Goal: Task Accomplishment & Management: Use online tool/utility

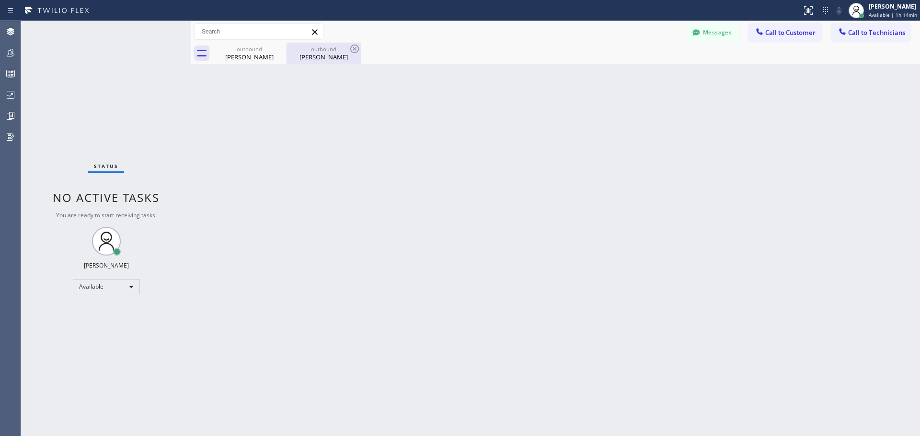
drag, startPoint x: 282, startPoint y: 49, endPoint x: 280, endPoint y: 56, distance: 6.9
click at [0, 0] on icon at bounding box center [0, 0] width 0 height 0
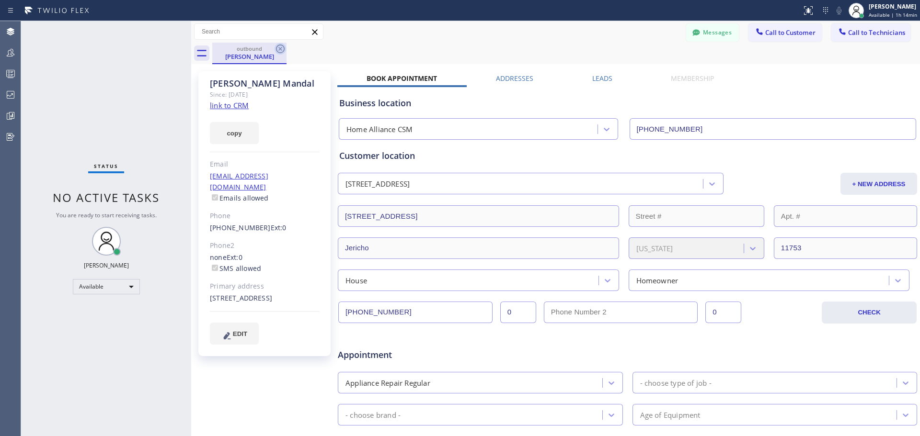
click at [281, 46] on icon at bounding box center [279, 48] width 11 height 11
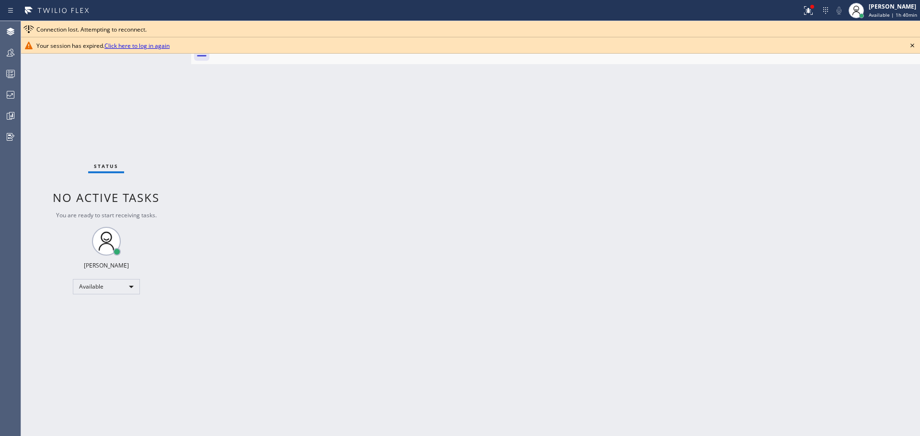
click at [145, 49] on link "Click here to log in again" at bounding box center [136, 46] width 65 height 8
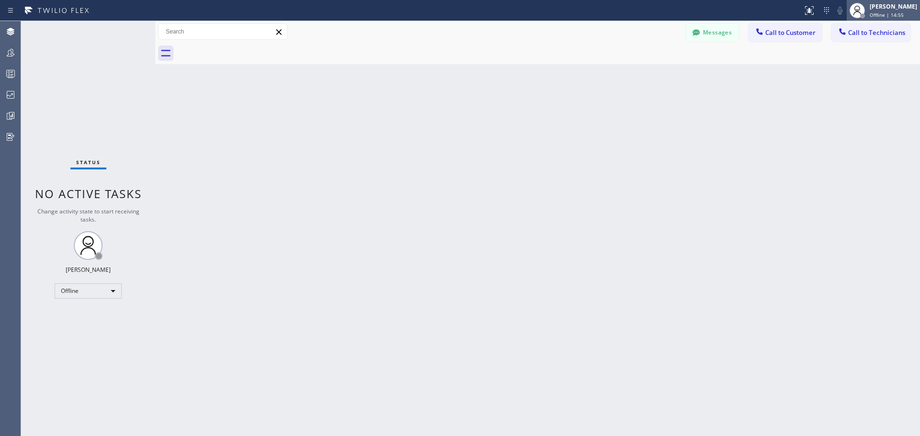
click at [884, 8] on div "[PERSON_NAME]" at bounding box center [892, 6] width 47 height 8
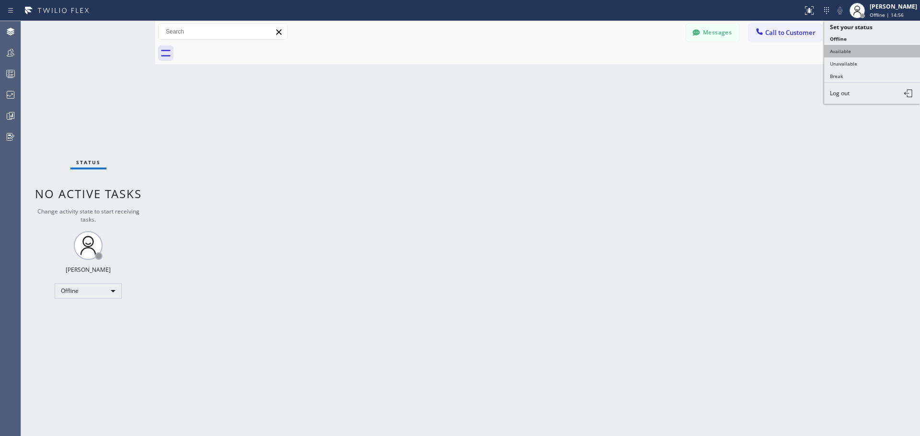
click at [868, 52] on button "Available" at bounding box center [872, 51] width 96 height 12
click at [808, 11] on icon at bounding box center [808, 9] width 6 height 7
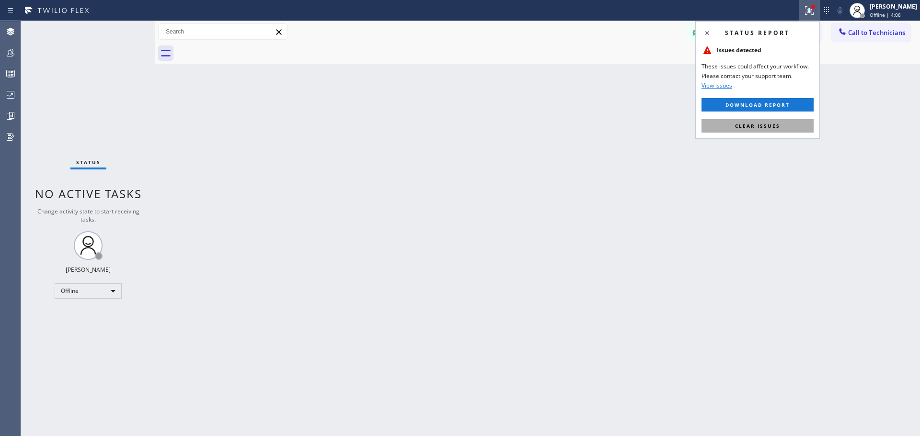
click at [780, 127] on button "Clear issues" at bounding box center [757, 125] width 112 height 13
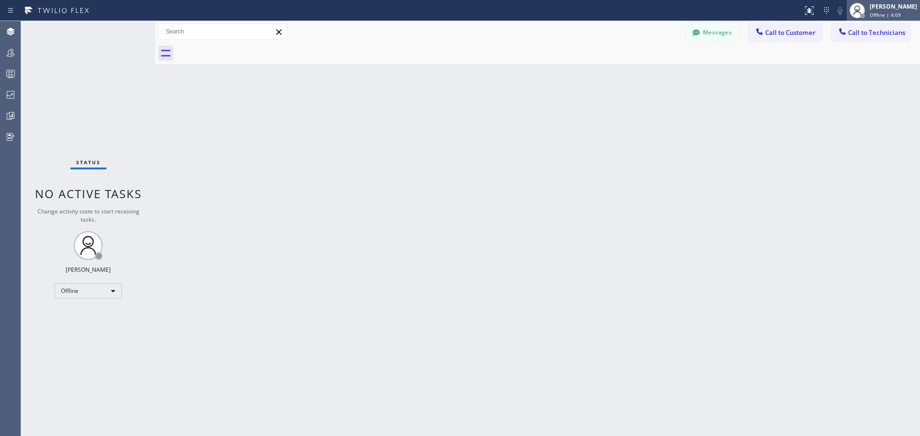
click at [874, 7] on div "[PERSON_NAME]" at bounding box center [892, 6] width 47 height 8
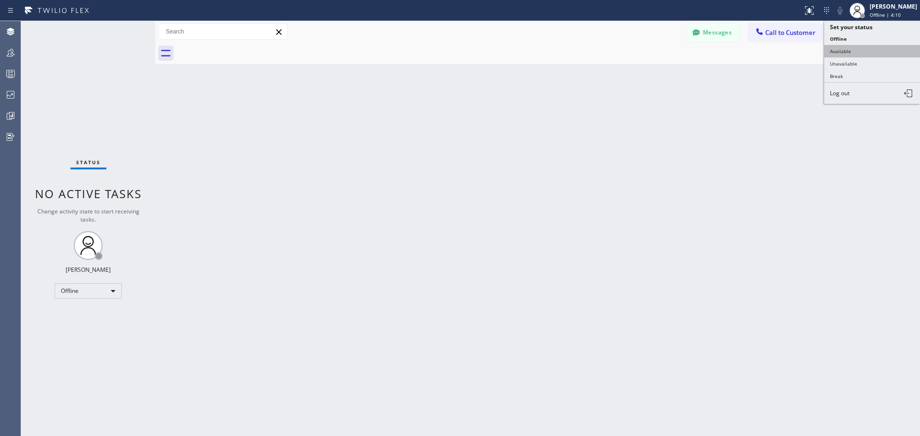
click at [863, 52] on button "Available" at bounding box center [872, 51] width 96 height 12
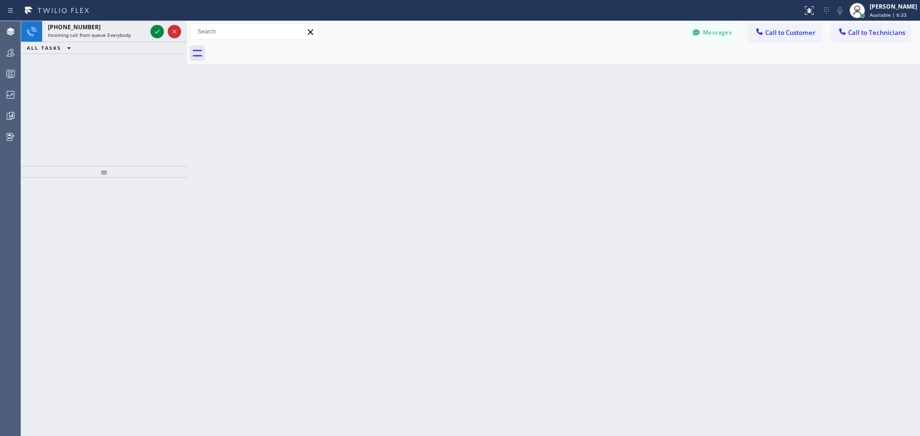
drag, startPoint x: 156, startPoint y: 32, endPoint x: 188, endPoint y: 32, distance: 31.6
click at [187, 32] on div at bounding box center [187, 228] width 0 height 415
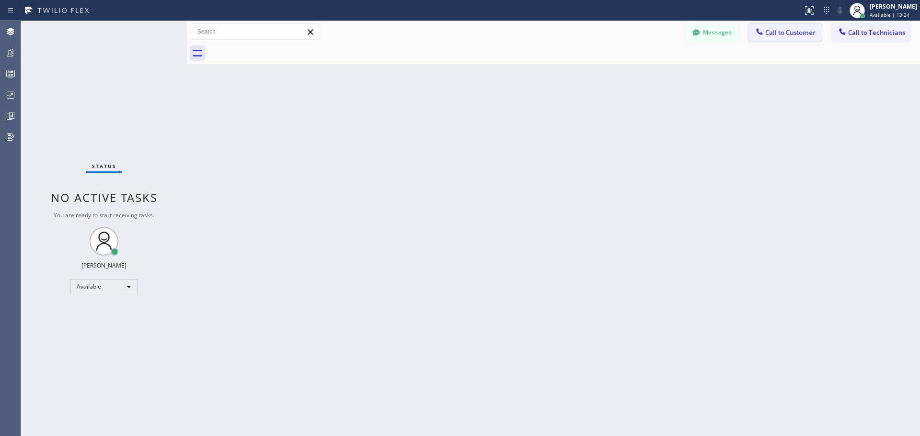
click at [775, 35] on span "Call to Customer" at bounding box center [790, 32] width 50 height 9
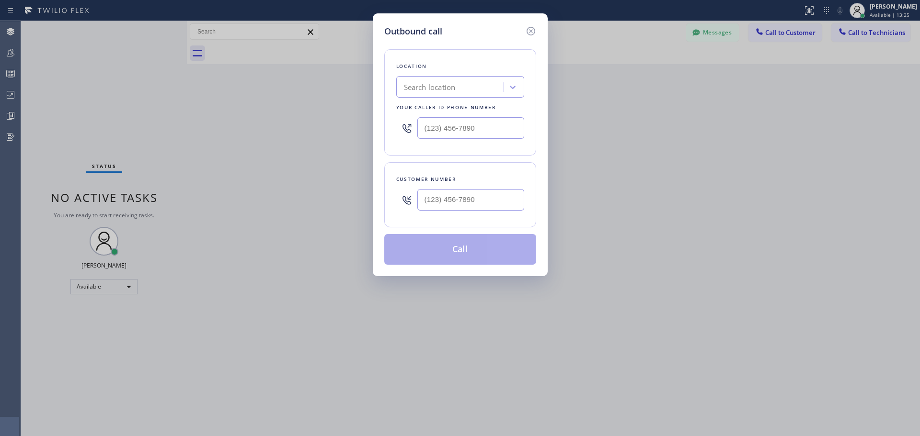
click at [449, 85] on div "Search location" at bounding box center [430, 87] width 52 height 11
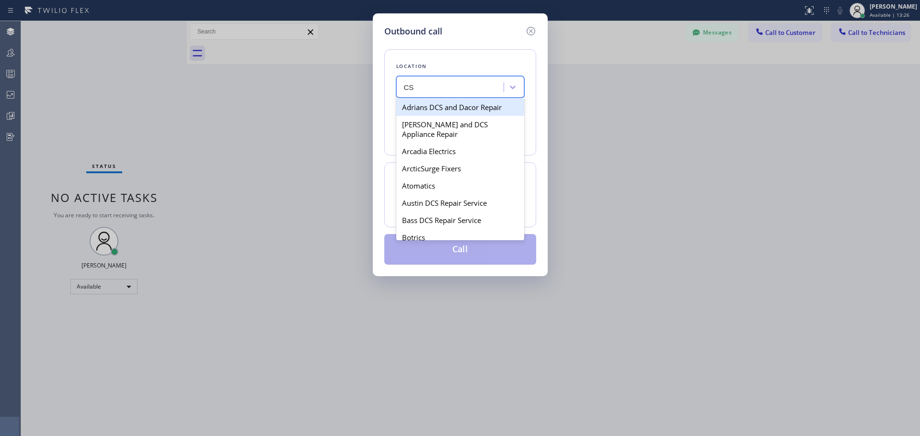
type input "CSM"
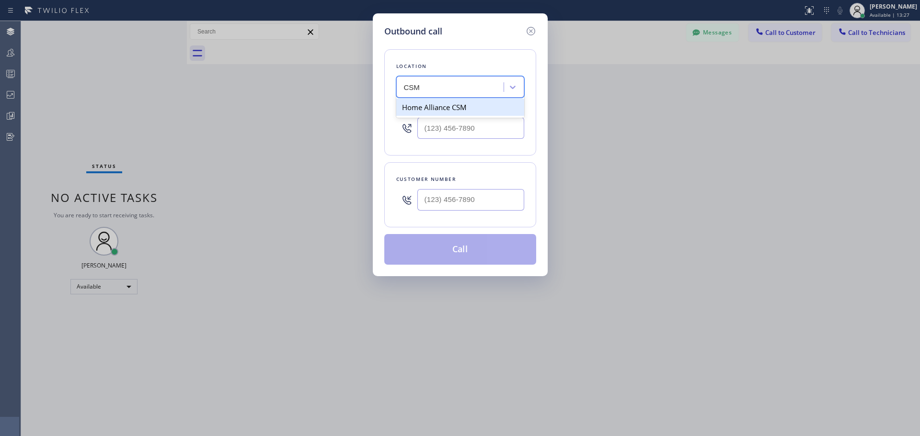
click at [455, 110] on div "Home Alliance CSM" at bounding box center [460, 107] width 128 height 17
type input "[PHONE_NUMBER]"
click at [446, 203] on input "(___) ___-____" at bounding box center [470, 200] width 107 height 22
paste input "310) 459-4776"
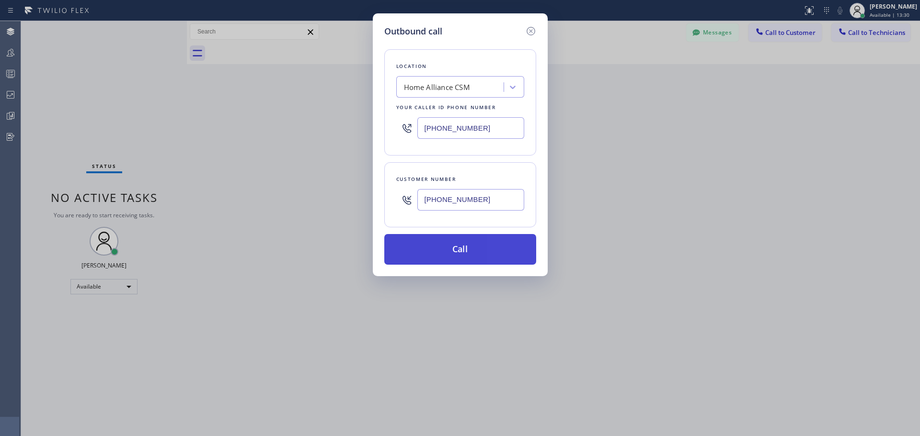
type input "(310) 459-4776"
click at [450, 257] on button "Call" at bounding box center [460, 249] width 152 height 31
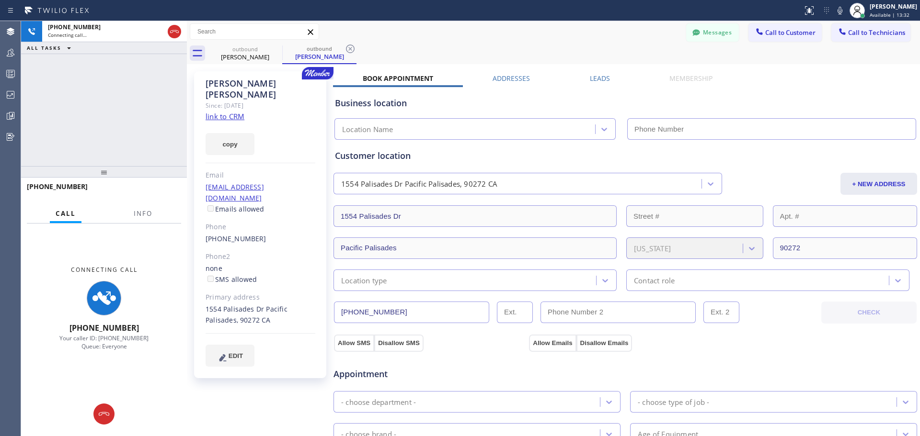
type input "[PHONE_NUMBER]"
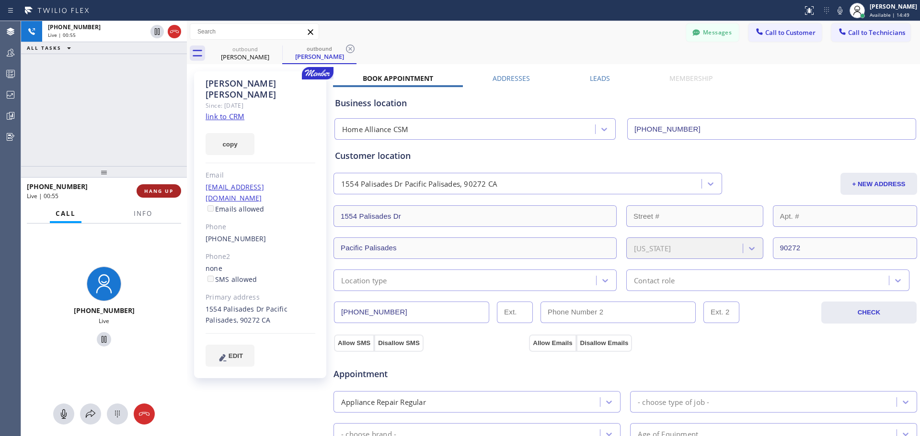
click at [160, 190] on span "HANG UP" at bounding box center [158, 191] width 29 height 7
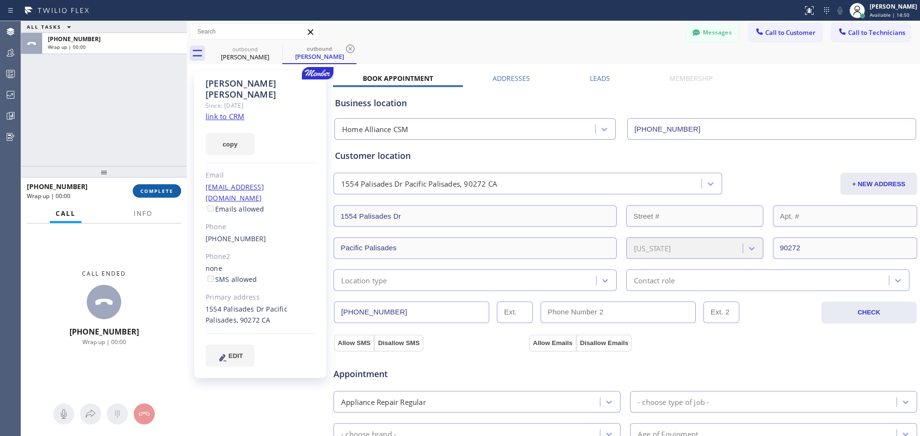
click at [158, 190] on span "COMPLETE" at bounding box center [156, 191] width 33 height 7
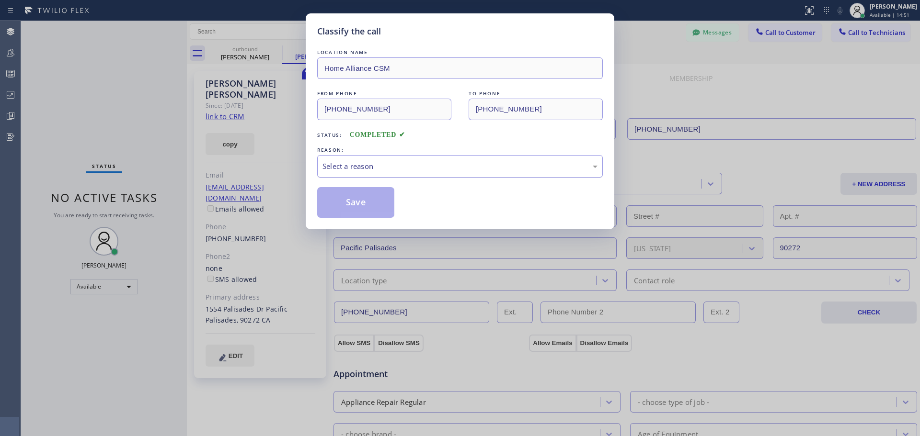
click at [407, 169] on div "Select a reason" at bounding box center [459, 166] width 275 height 11
click at [380, 204] on button "Save" at bounding box center [355, 202] width 77 height 31
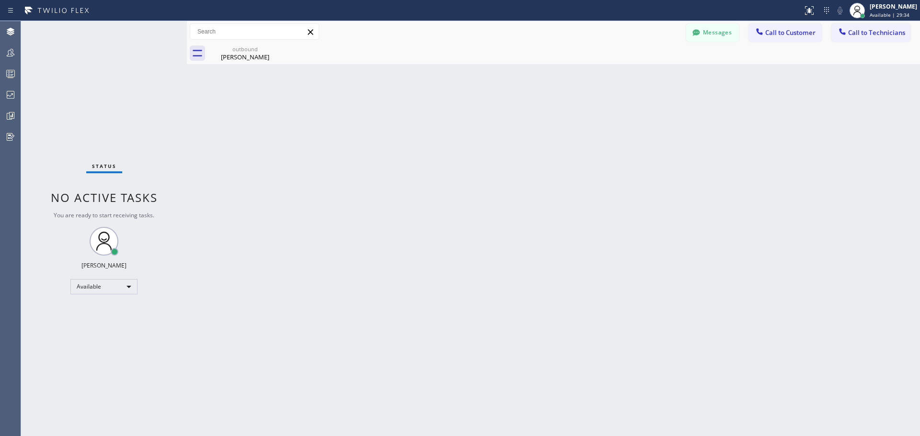
click at [757, 21] on div "Messages Call to Customer Call to Technicians Outbound call Location Home Allia…" at bounding box center [553, 32] width 733 height 22
click at [771, 30] on span "Call to Customer" at bounding box center [790, 32] width 50 height 9
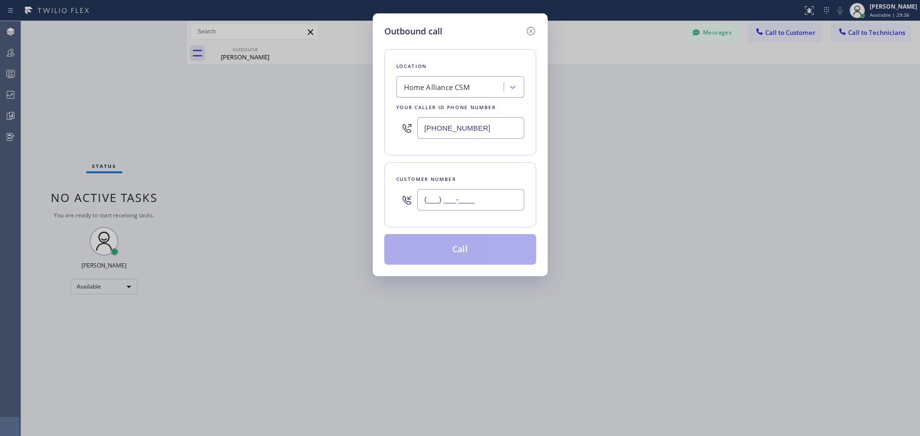
click at [441, 190] on input "(___) ___-____" at bounding box center [470, 200] width 107 height 22
paste input "804) 937-6090"
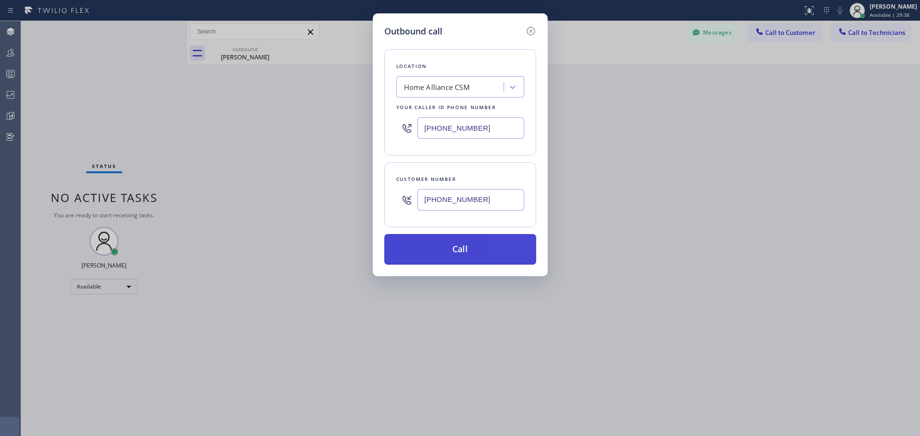
type input "(804) 937-6090"
click at [468, 249] on button "Call" at bounding box center [460, 249] width 152 height 31
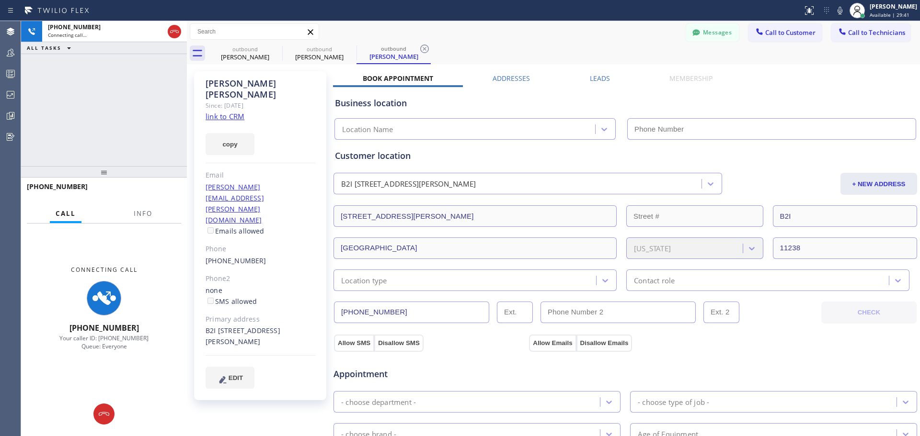
type input "[PHONE_NUMBER]"
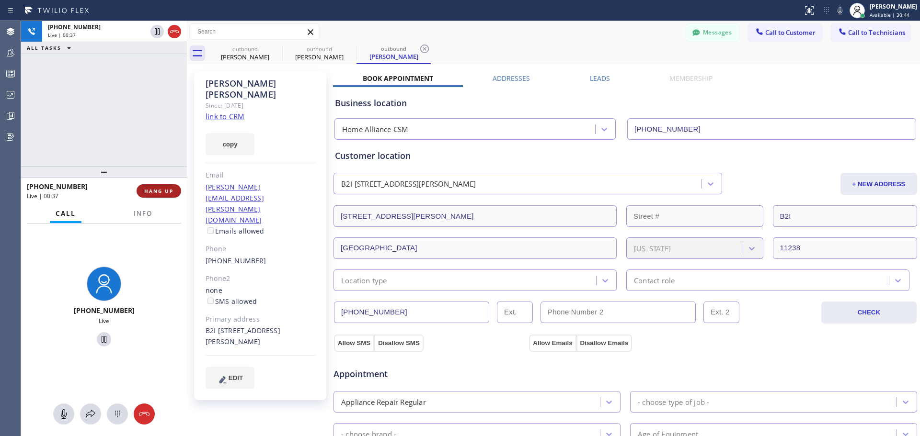
click at [165, 192] on span "HANG UP" at bounding box center [158, 191] width 29 height 7
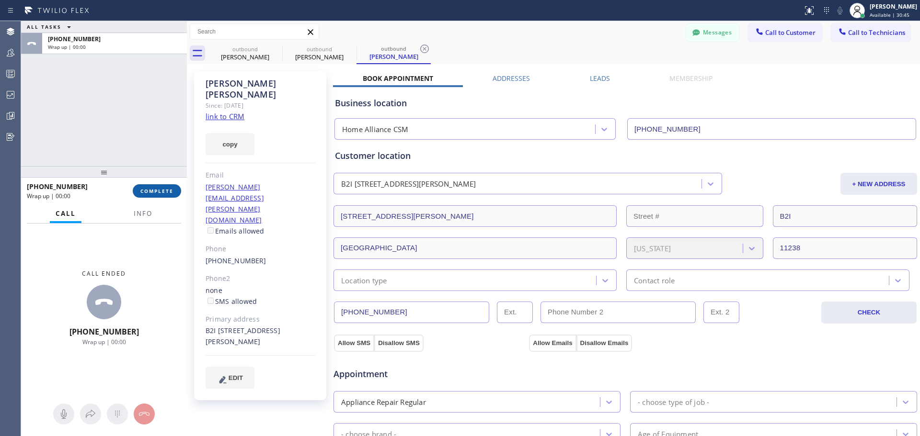
click at [137, 194] on button "COMPLETE" at bounding box center [157, 190] width 48 height 13
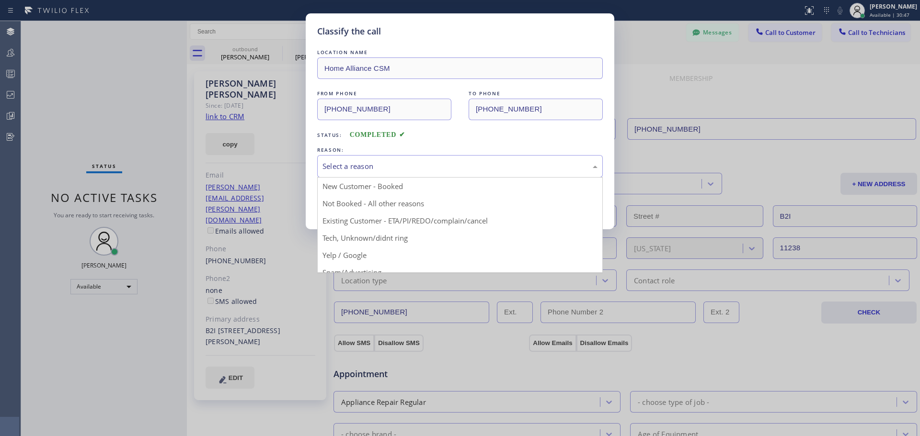
click at [404, 169] on div "Select a reason" at bounding box center [459, 166] width 275 height 11
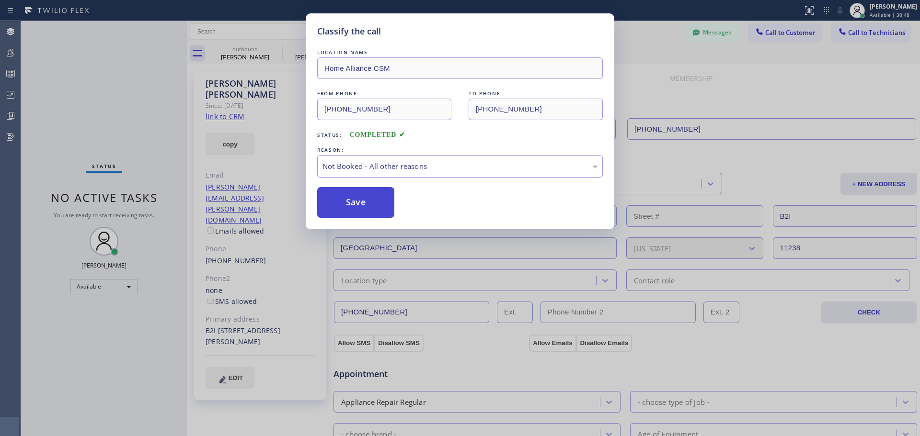
click at [377, 204] on button "Save" at bounding box center [355, 202] width 77 height 31
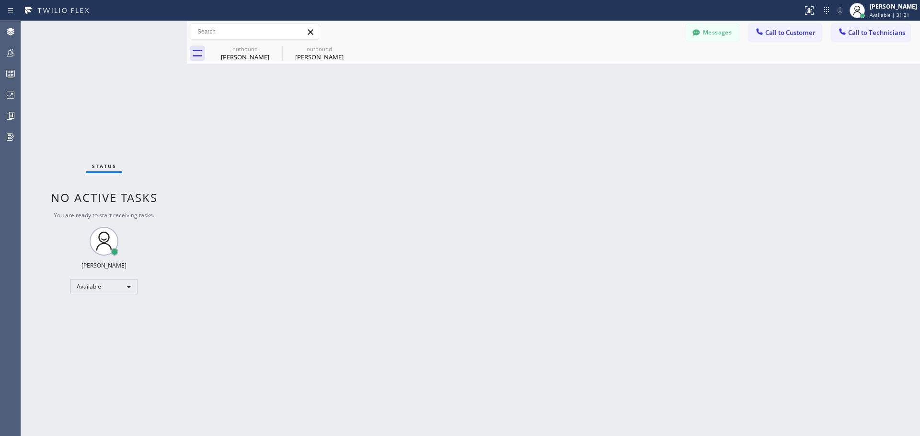
drag, startPoint x: 273, startPoint y: 50, endPoint x: 301, endPoint y: 51, distance: 28.3
click at [0, 0] on icon at bounding box center [0, 0] width 0 height 0
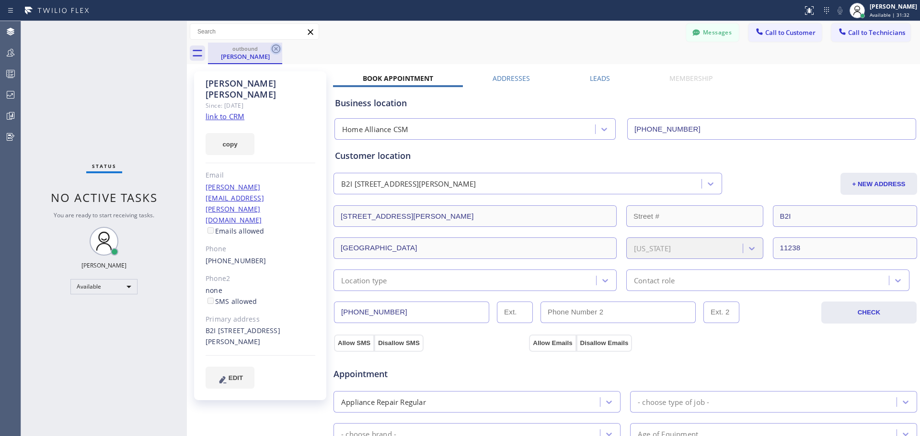
click at [279, 49] on icon at bounding box center [275, 48] width 11 height 11
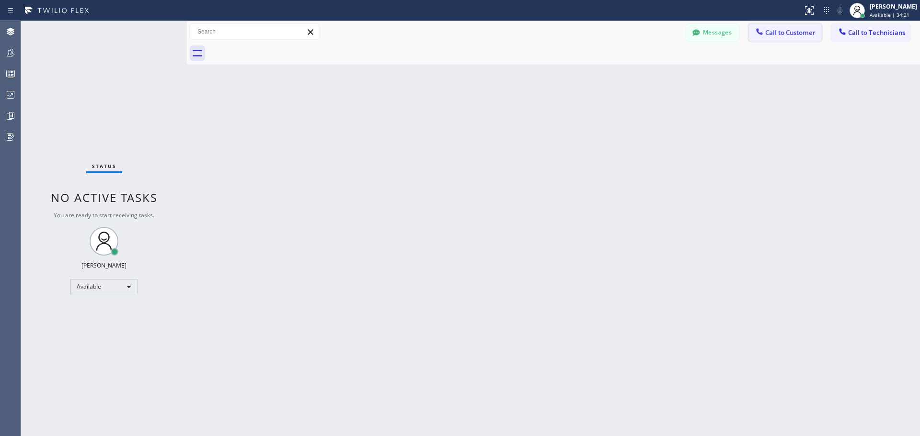
click at [778, 36] on span "Call to Customer" at bounding box center [790, 32] width 50 height 9
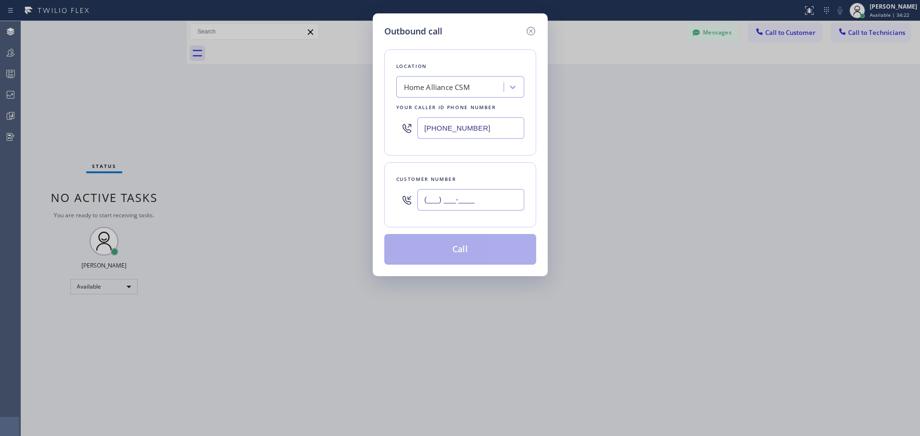
click at [446, 199] on input "(___) ___-____" at bounding box center [470, 200] width 107 height 22
paste input "203) 918-5108"
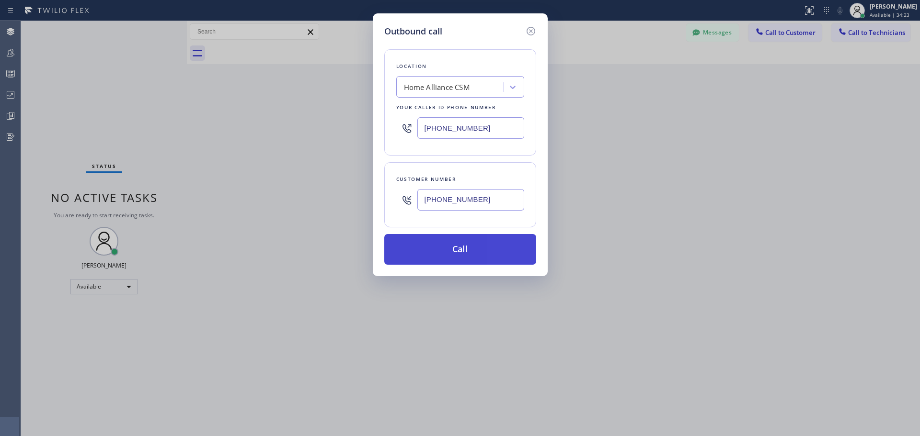
type input "(203) 918-5108"
click at [454, 246] on button "Call" at bounding box center [460, 249] width 152 height 31
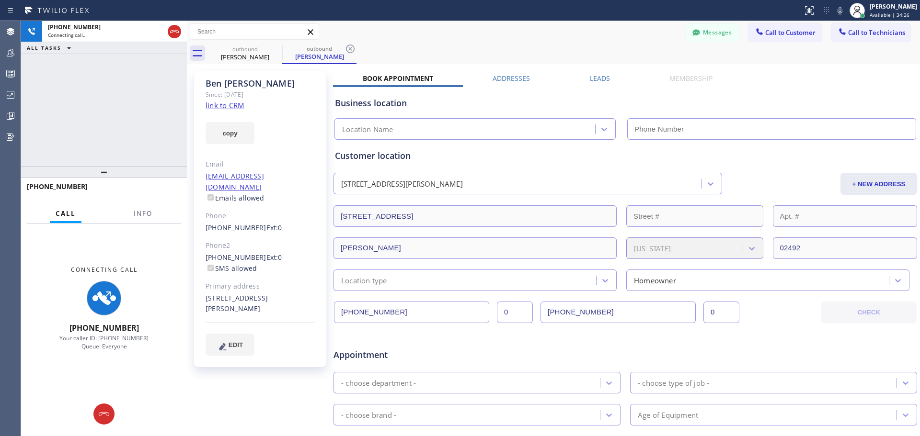
type input "[PHONE_NUMBER]"
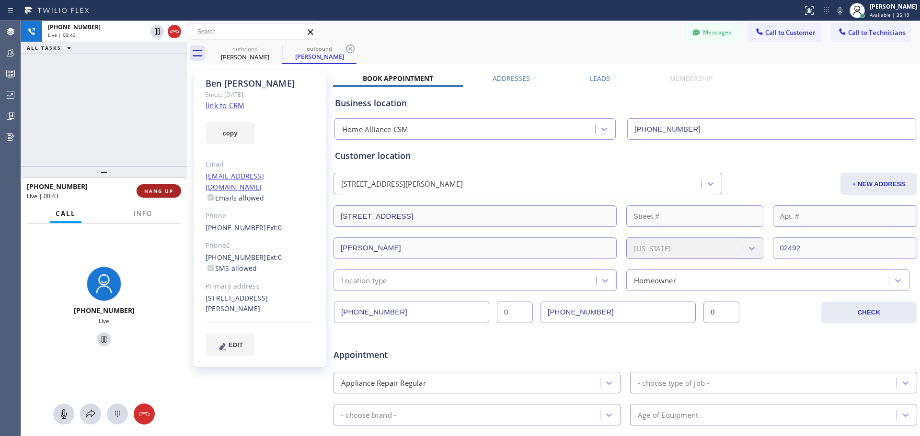
click at [171, 197] on button "HANG UP" at bounding box center [159, 190] width 45 height 13
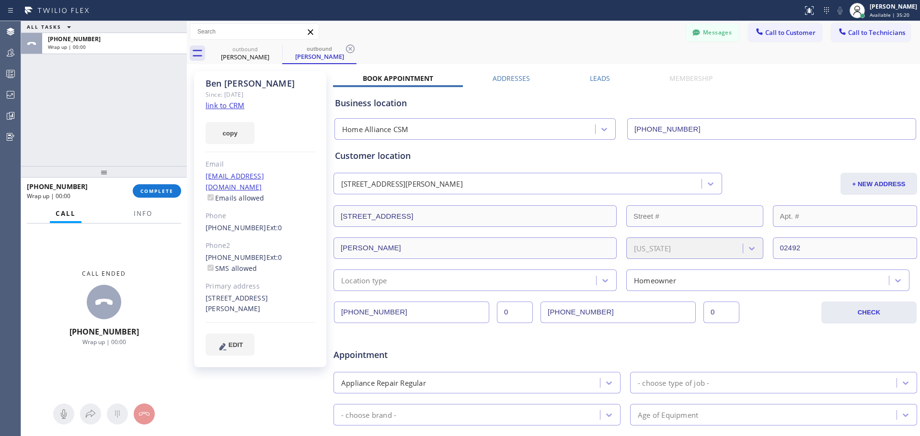
click at [157, 183] on div "+12039185108 Wrap up | 00:00 COMPLETE" at bounding box center [104, 191] width 154 height 25
click at [157, 187] on button "COMPLETE" at bounding box center [157, 190] width 48 height 13
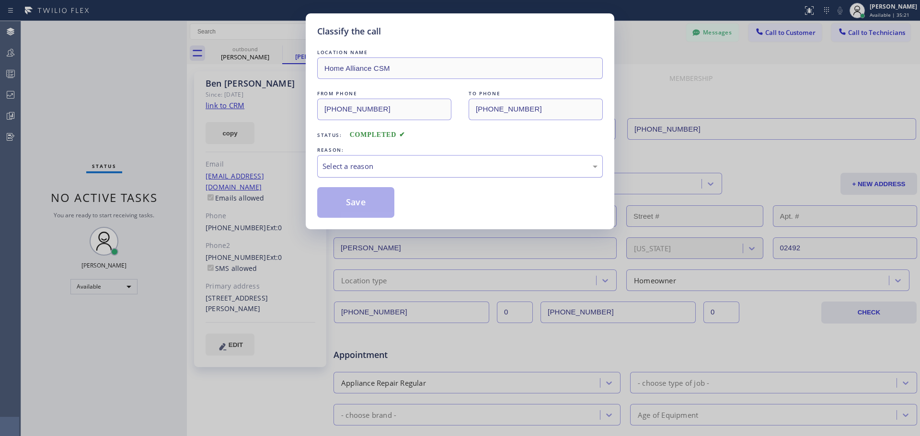
click at [455, 158] on div "Select a reason" at bounding box center [459, 166] width 285 height 23
click at [376, 204] on button "Save" at bounding box center [355, 202] width 77 height 31
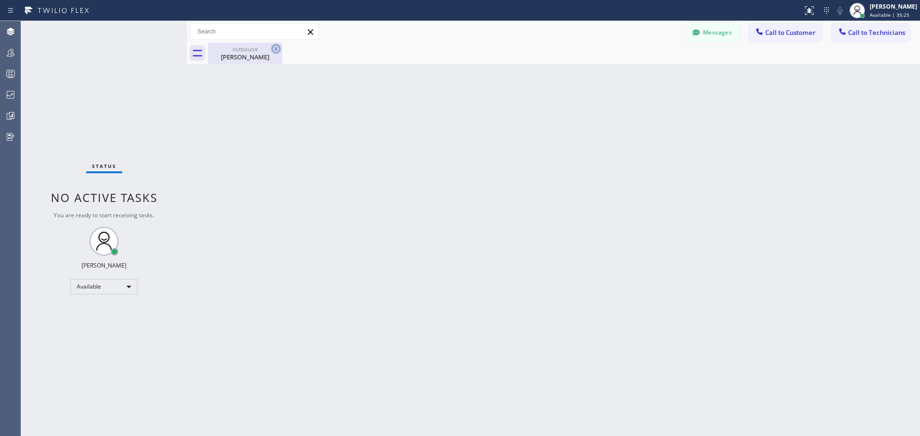
click at [276, 48] on icon at bounding box center [276, 49] width 9 height 9
click at [251, 59] on div "Ben Ostrowski" at bounding box center [245, 57] width 72 height 9
click at [294, 209] on div "Back to Dashboard Change Sender ID Customers Technicians RB Rudy Betz 08/11 01:…" at bounding box center [553, 228] width 733 height 415
click at [808, 35] on span "Call to Customer" at bounding box center [790, 32] width 50 height 9
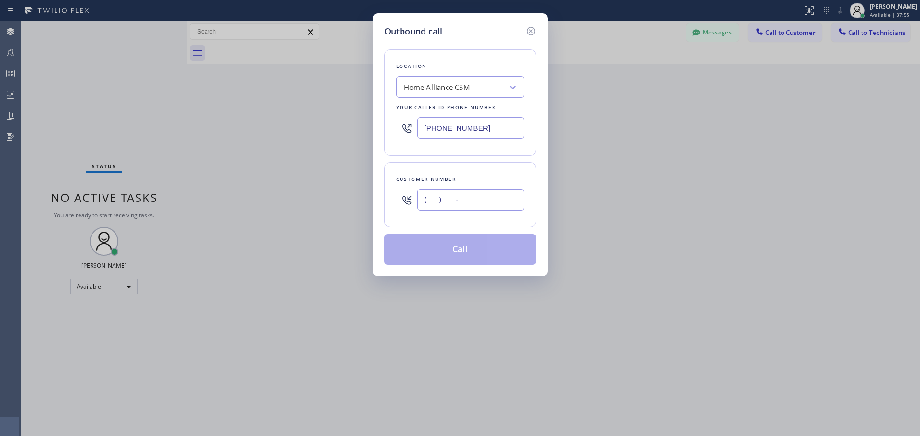
click at [474, 194] on input "(___) ___-____" at bounding box center [470, 200] width 107 height 22
paste input "845) 519-5615"
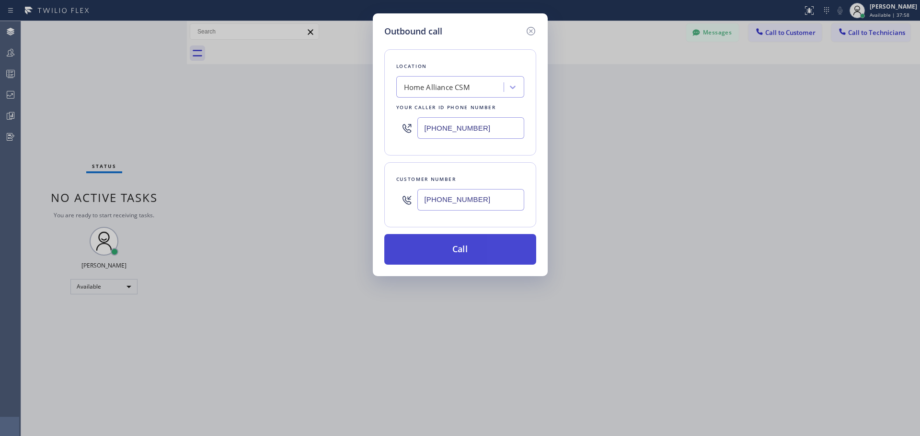
type input "(845) 519-5615"
click at [475, 253] on button "Call" at bounding box center [460, 249] width 152 height 31
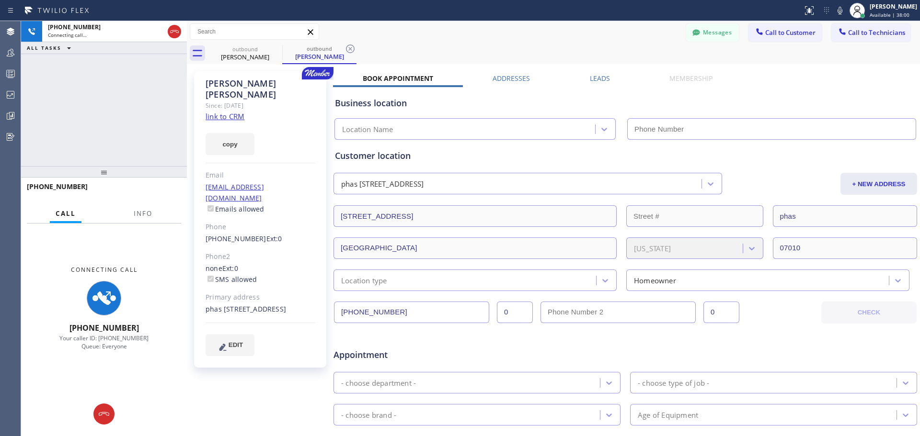
type input "[PHONE_NUMBER]"
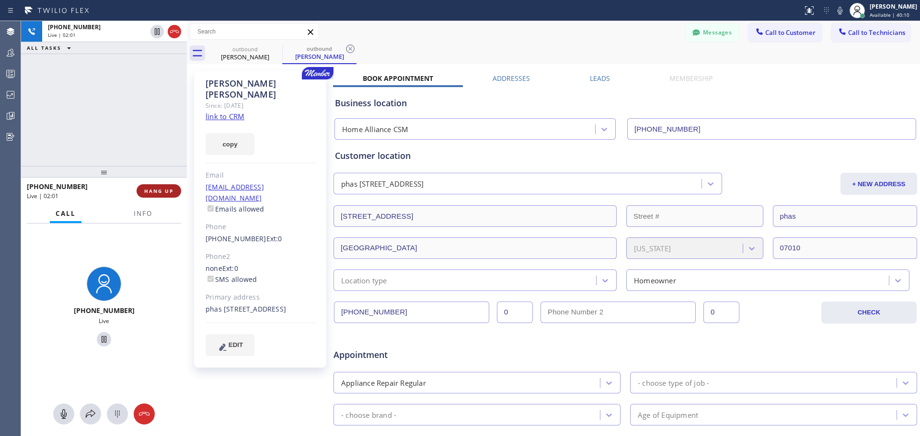
click at [157, 191] on span "HANG UP" at bounding box center [158, 191] width 29 height 7
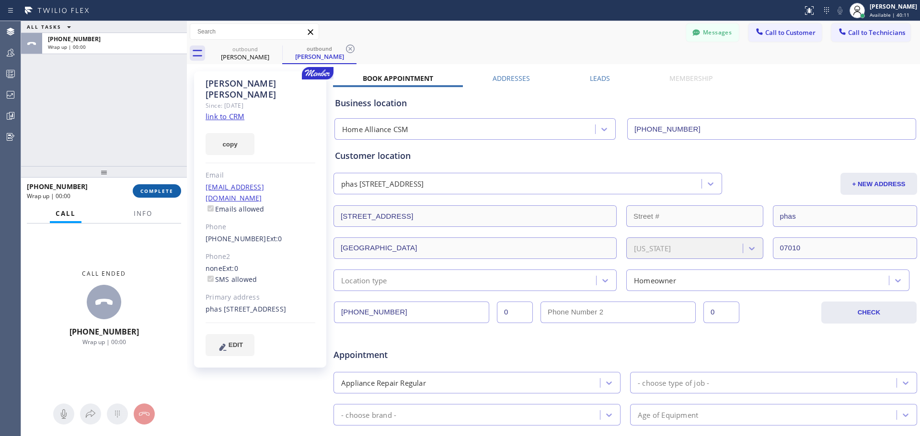
click at [159, 194] on span "COMPLETE" at bounding box center [156, 191] width 33 height 7
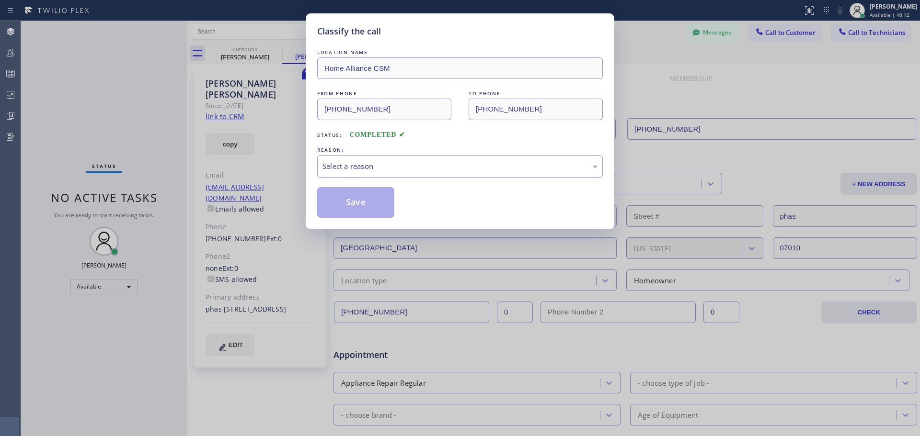
click at [379, 167] on div "Select a reason" at bounding box center [459, 166] width 275 height 11
drag, startPoint x: 337, startPoint y: 209, endPoint x: 537, endPoint y: 23, distance: 272.8
click at [339, 209] on button "Save" at bounding box center [355, 202] width 77 height 31
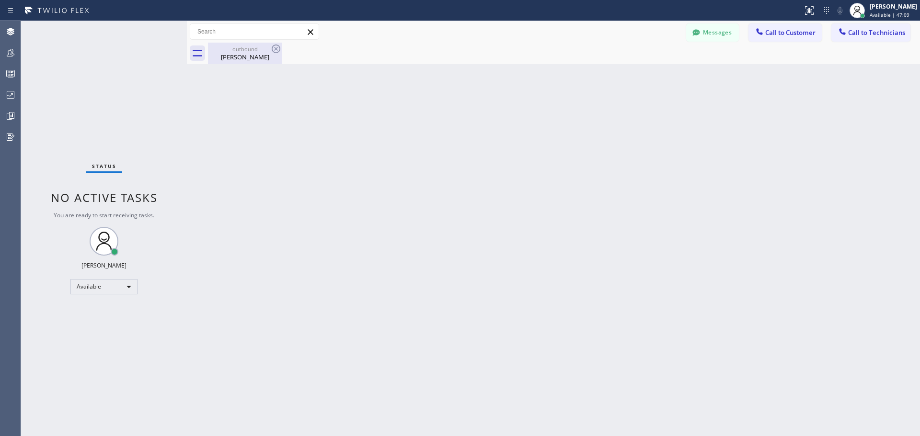
click at [269, 50] on div "outbound" at bounding box center [245, 49] width 72 height 7
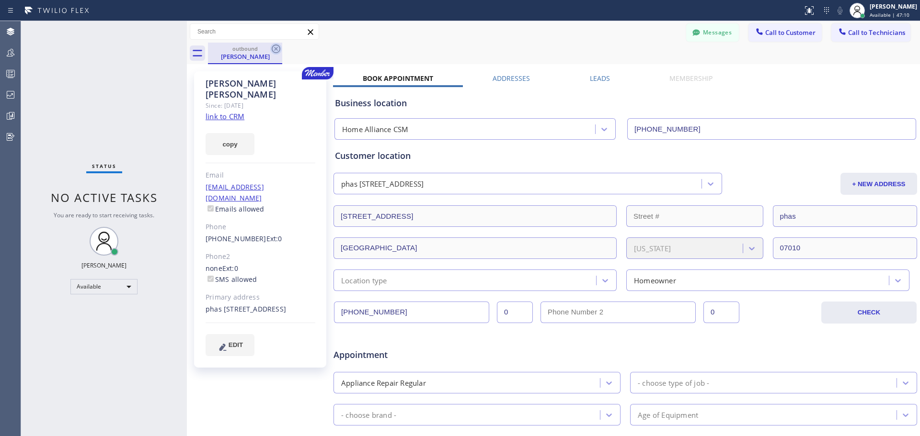
click at [274, 50] on icon at bounding box center [276, 49] width 9 height 9
